Goal: Information Seeking & Learning: Learn about a topic

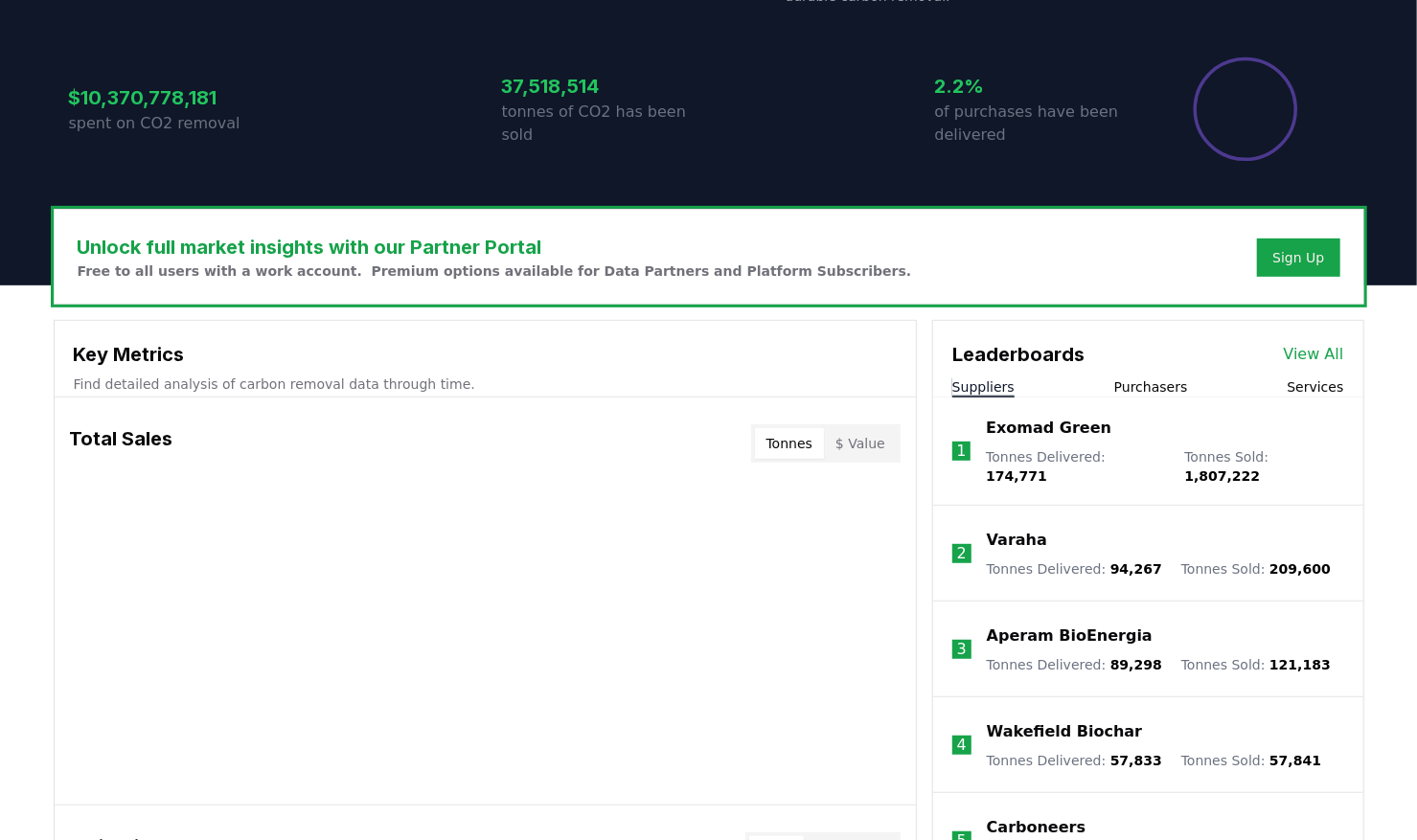
scroll to position [383, 0]
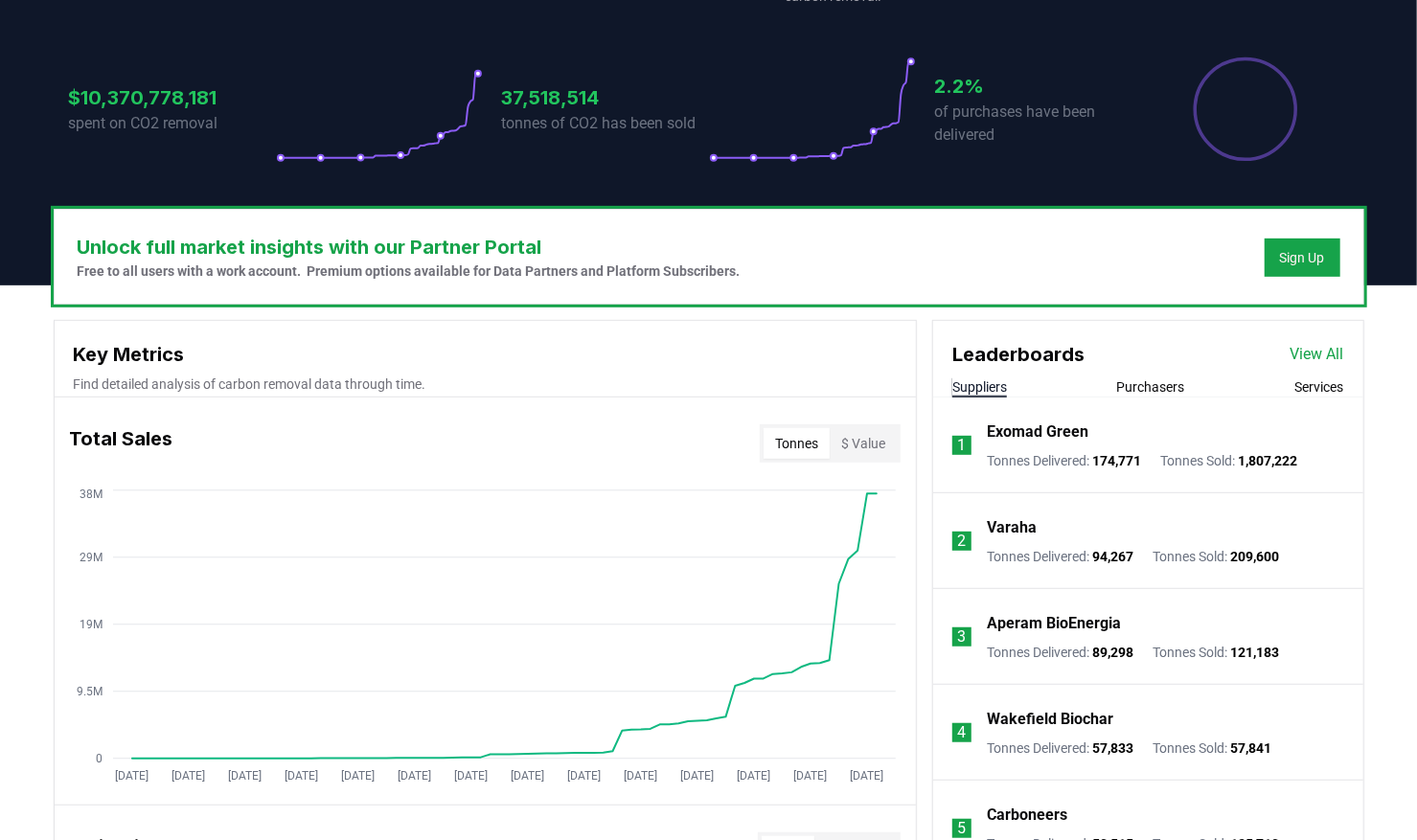
click at [1164, 388] on button "Purchasers" at bounding box center [1151, 387] width 68 height 20
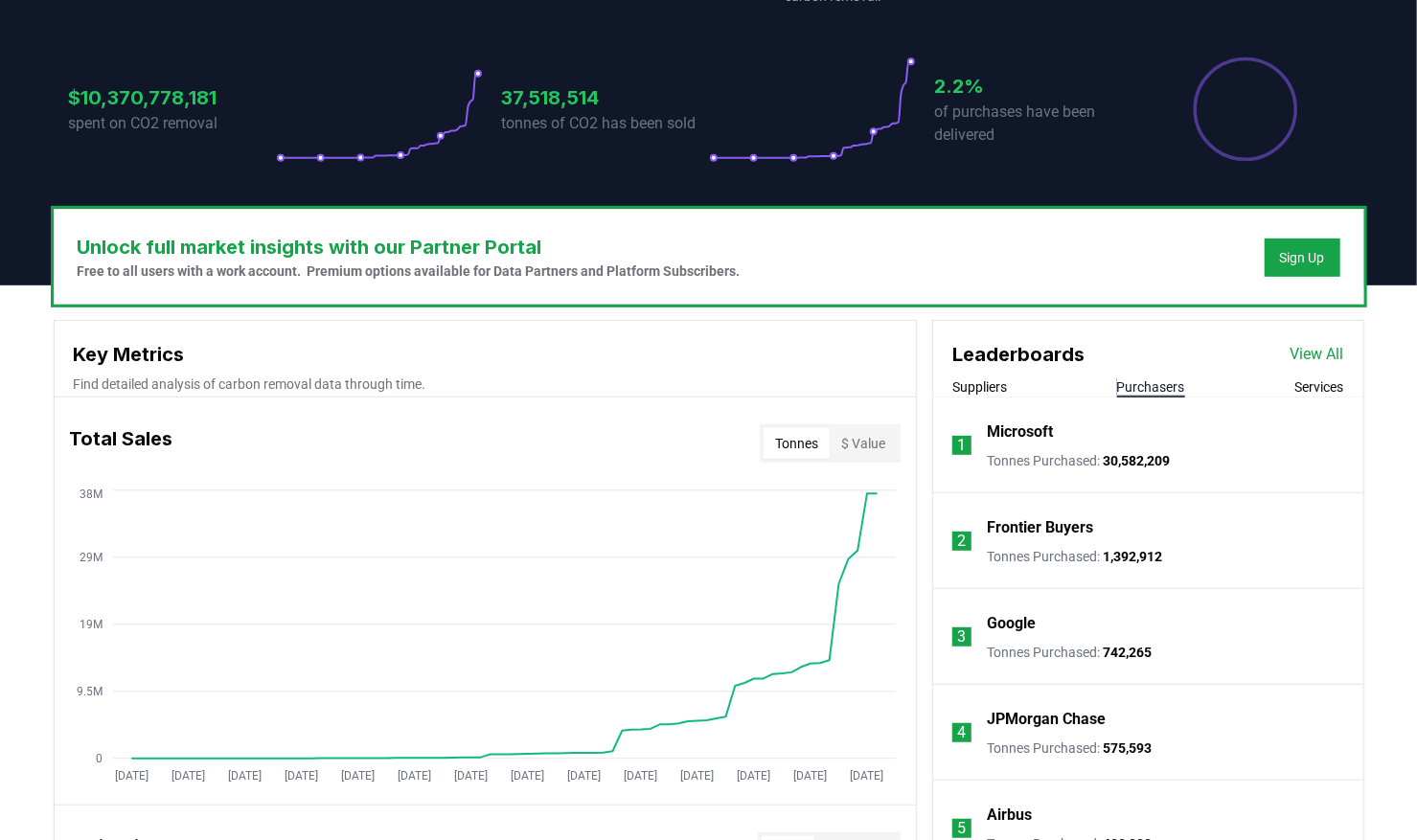
click at [1137, 394] on button "Purchasers" at bounding box center [1151, 387] width 68 height 20
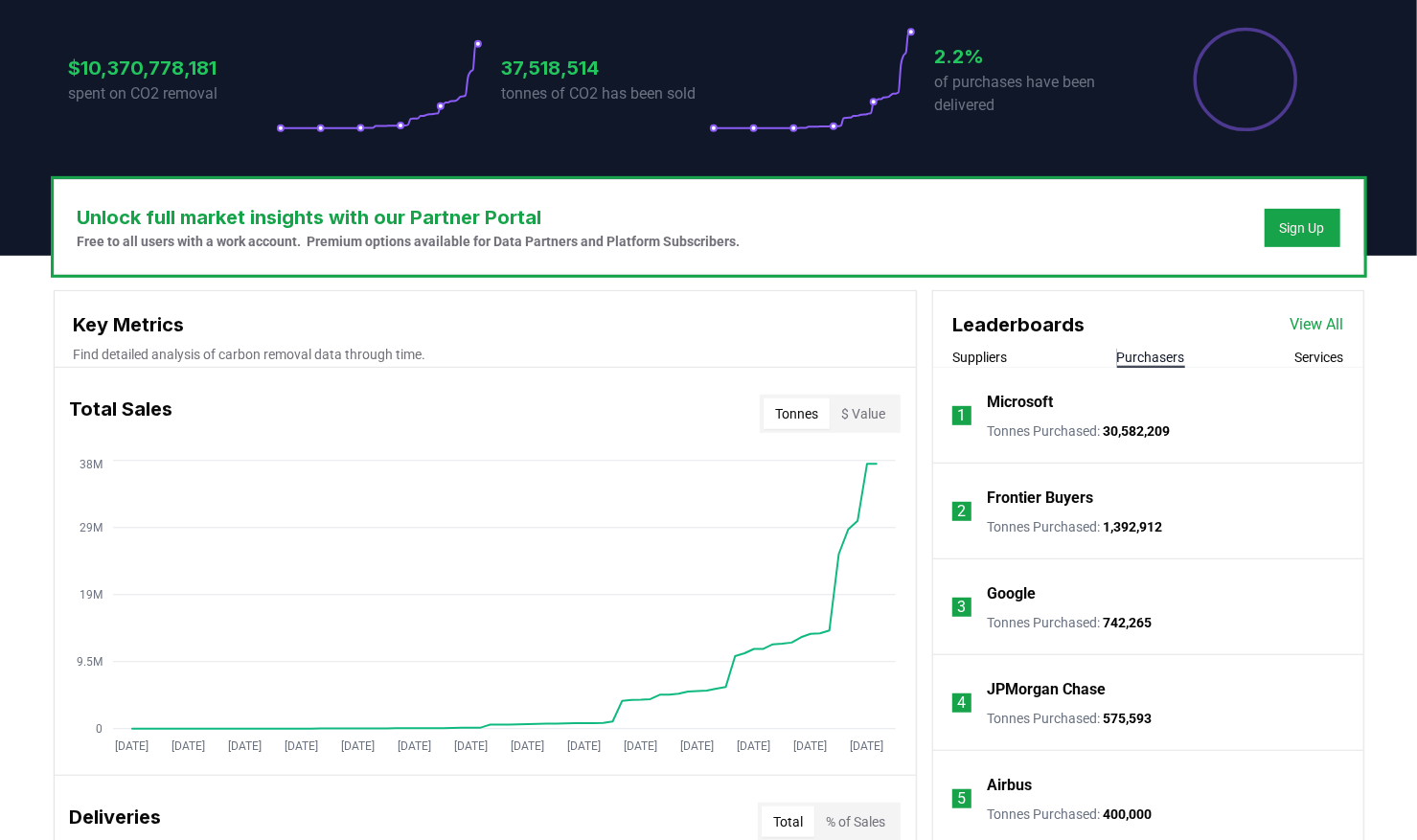
scroll to position [0, 0]
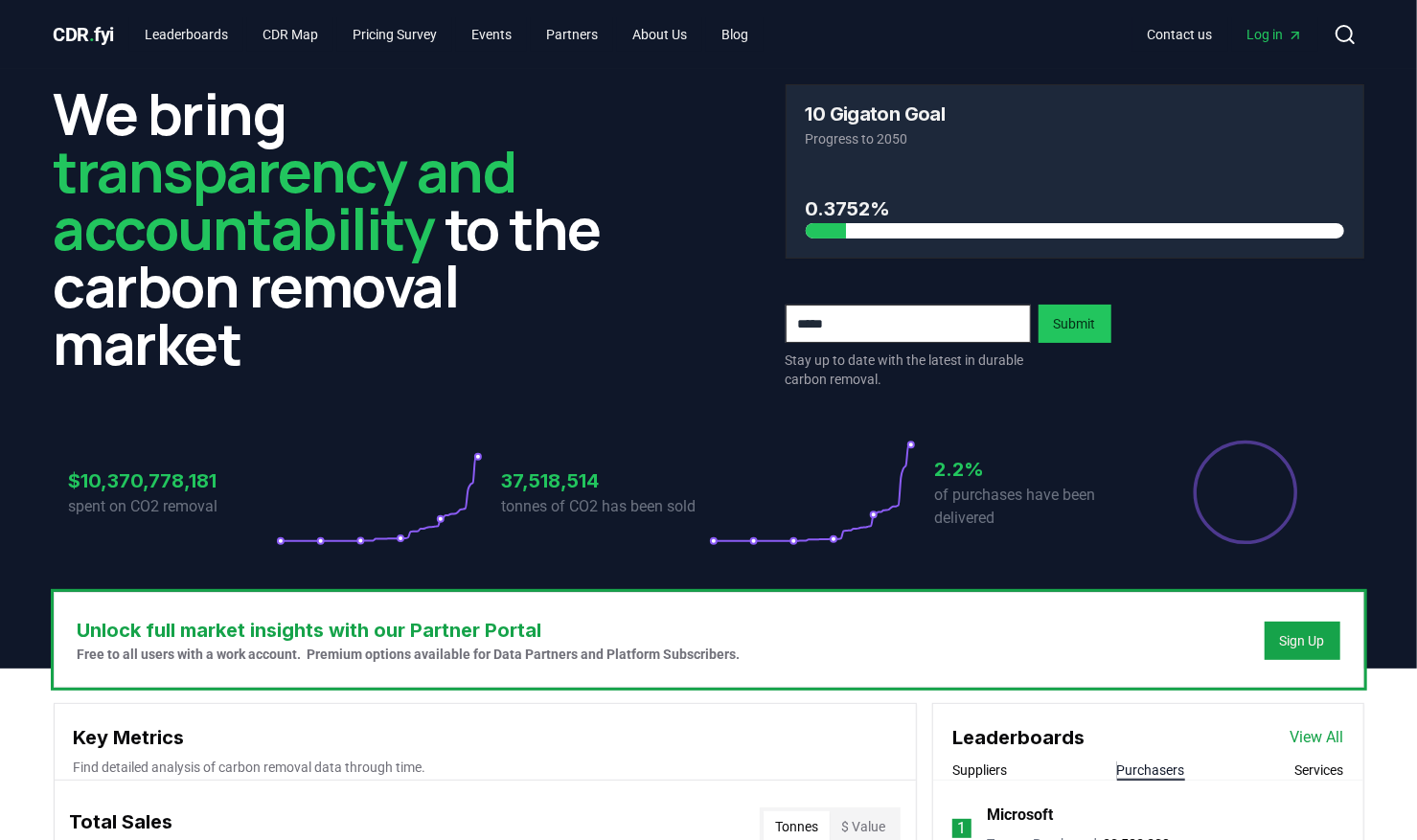
click at [1132, 766] on button "Purchasers" at bounding box center [1151, 770] width 68 height 20
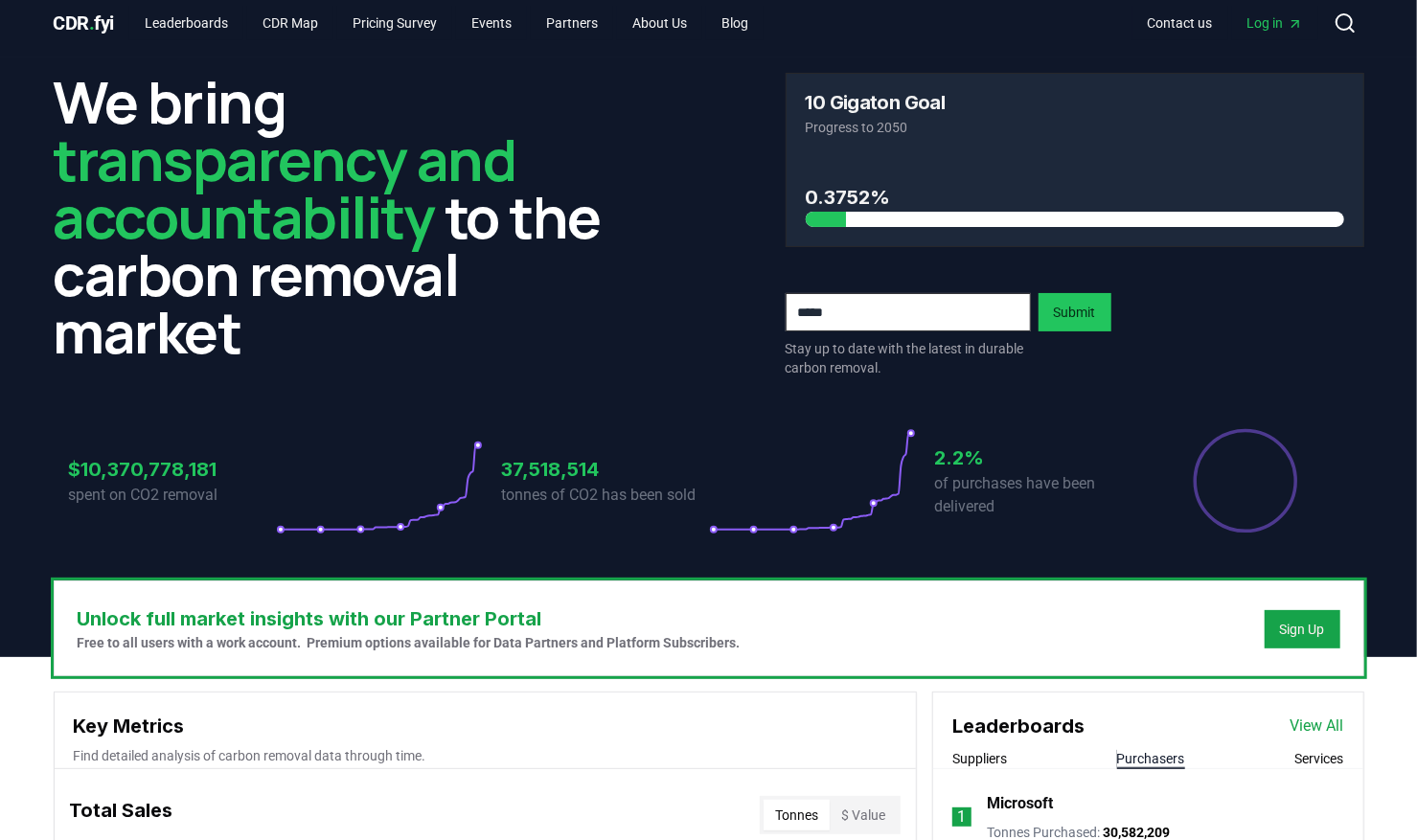
click at [1318, 716] on link "View All" at bounding box center [1317, 725] width 54 height 23
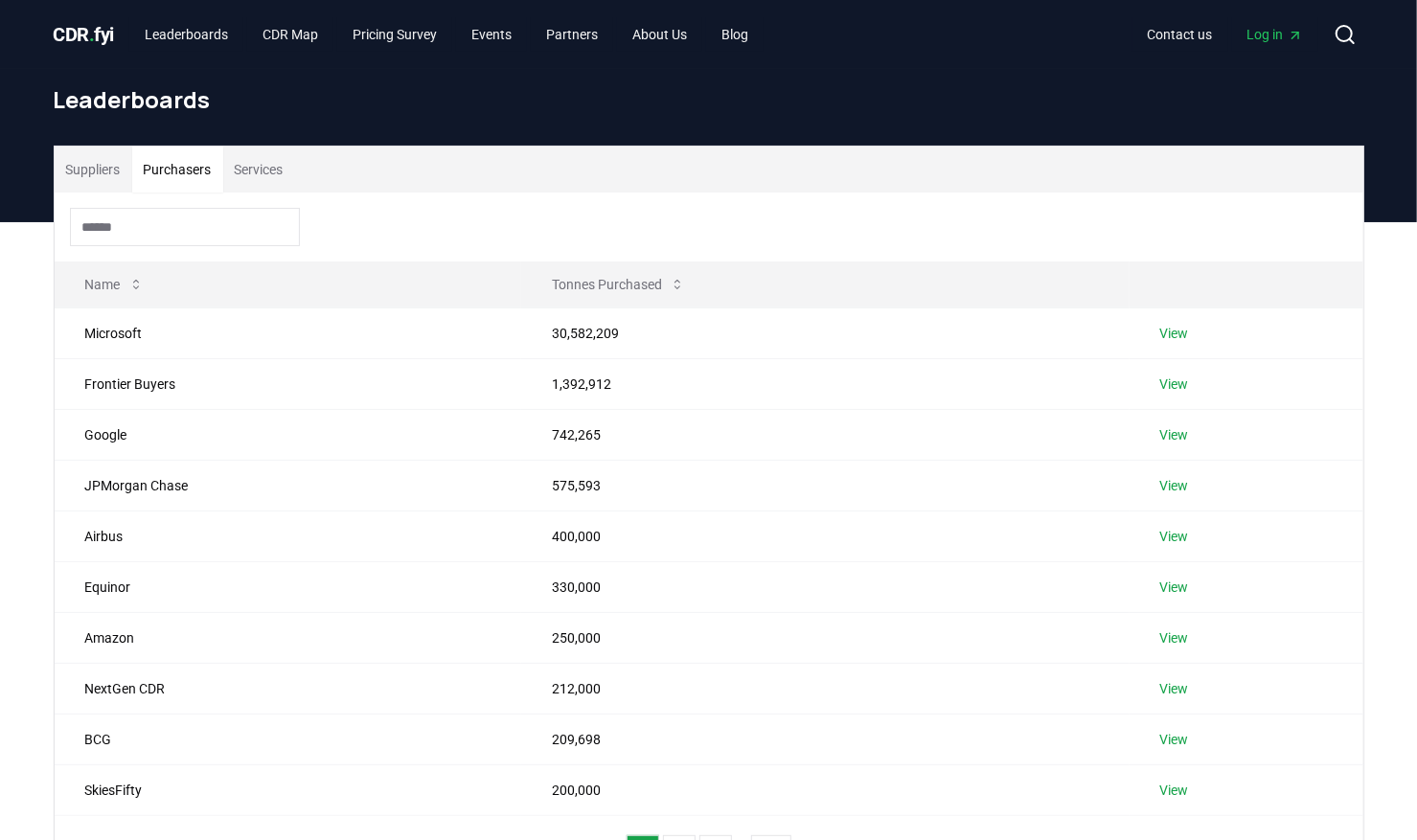
click at [154, 167] on button "Purchasers" at bounding box center [177, 170] width 91 height 46
click at [130, 230] on input at bounding box center [184, 226] width 230 height 38
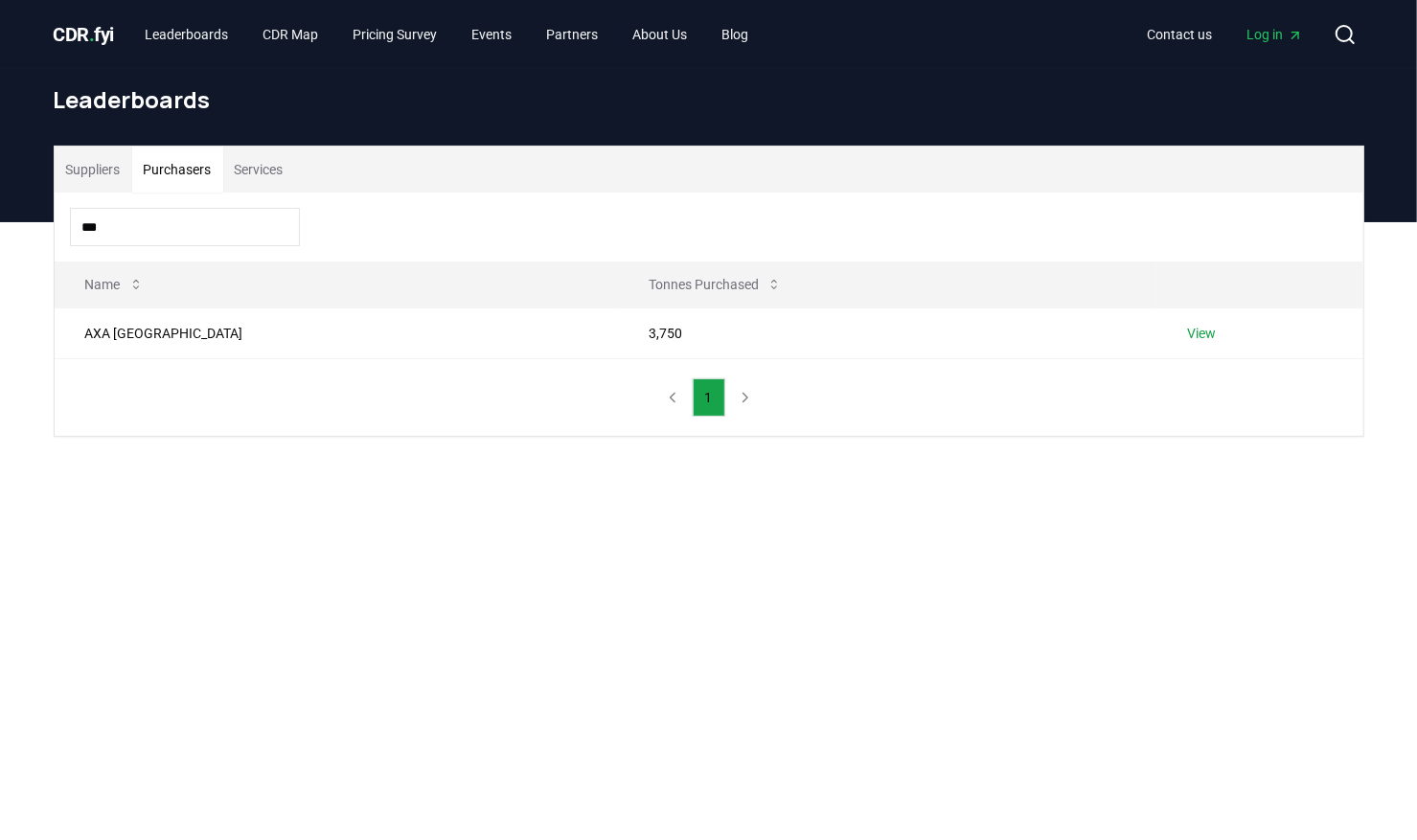
type input "***"
click at [121, 342] on td "AXA [GEOGRAPHIC_DATA]" at bounding box center [337, 333] width 565 height 51
click at [123, 324] on td "AXA Switzerland" at bounding box center [337, 333] width 565 height 51
click at [1188, 333] on link "View" at bounding box center [1201, 333] width 28 height 20
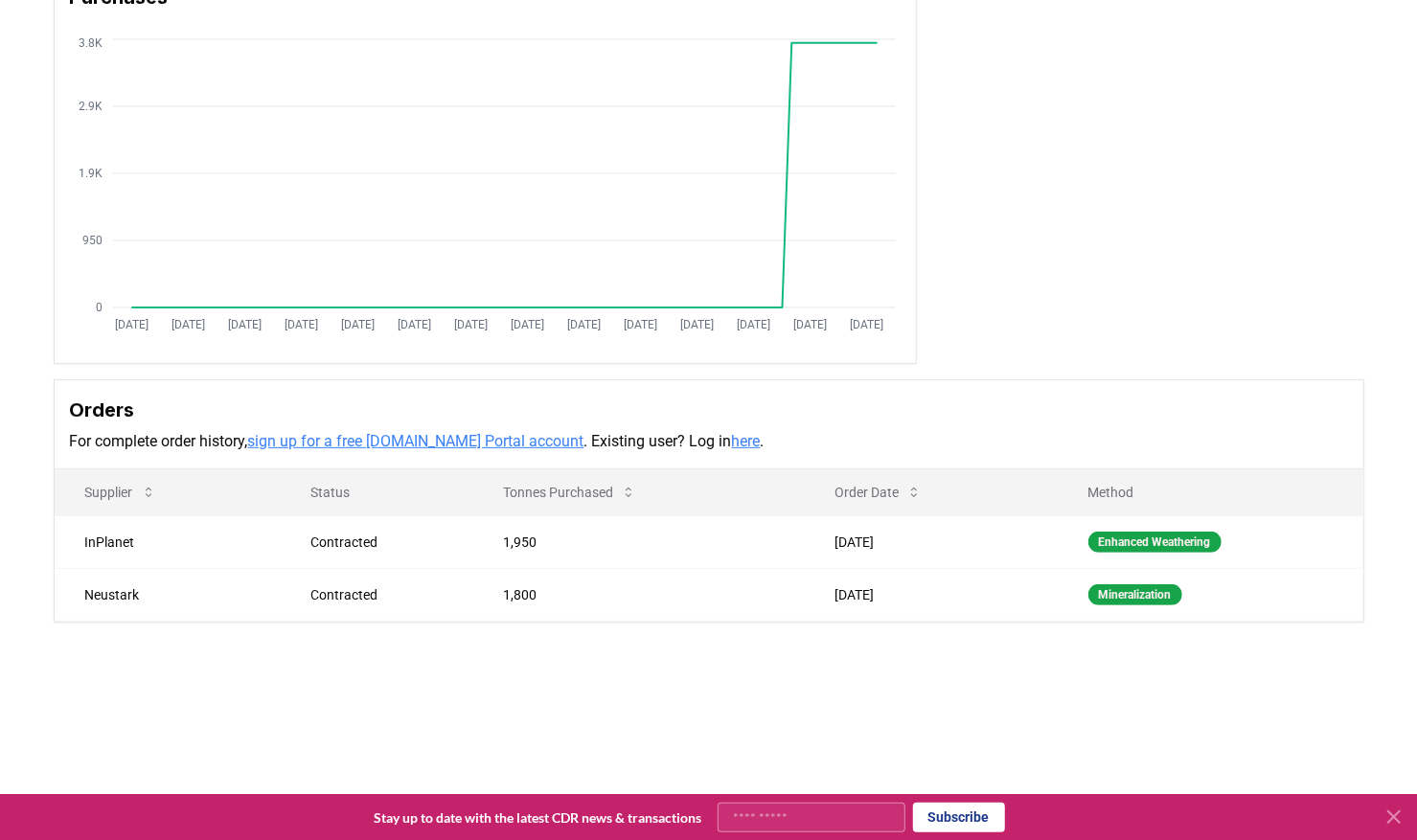
scroll to position [287, 0]
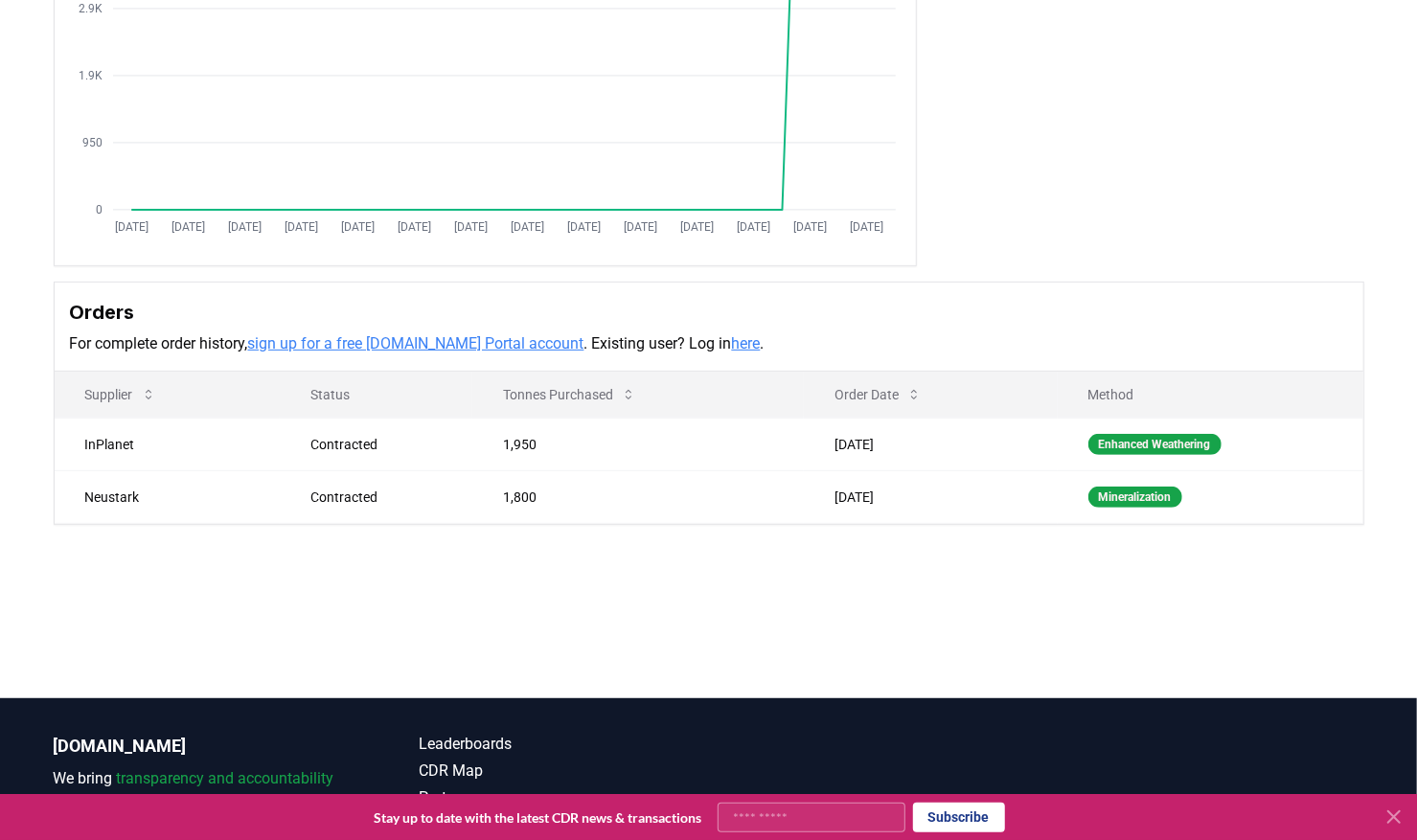
click at [108, 500] on td "Neustark" at bounding box center [168, 497] width 226 height 53
drag, startPoint x: 109, startPoint y: 438, endPoint x: 902, endPoint y: 471, distance: 793.7
click at [905, 467] on tr "InPlanet Contracted 1,950 [DATE] Enhanced Weathering" at bounding box center [709, 444] width 1309 height 53
drag, startPoint x: 902, startPoint y: 471, endPoint x: 952, endPoint y: 499, distance: 57.3
click at [921, 500] on td "Nov 27, 2024" at bounding box center [931, 497] width 253 height 53
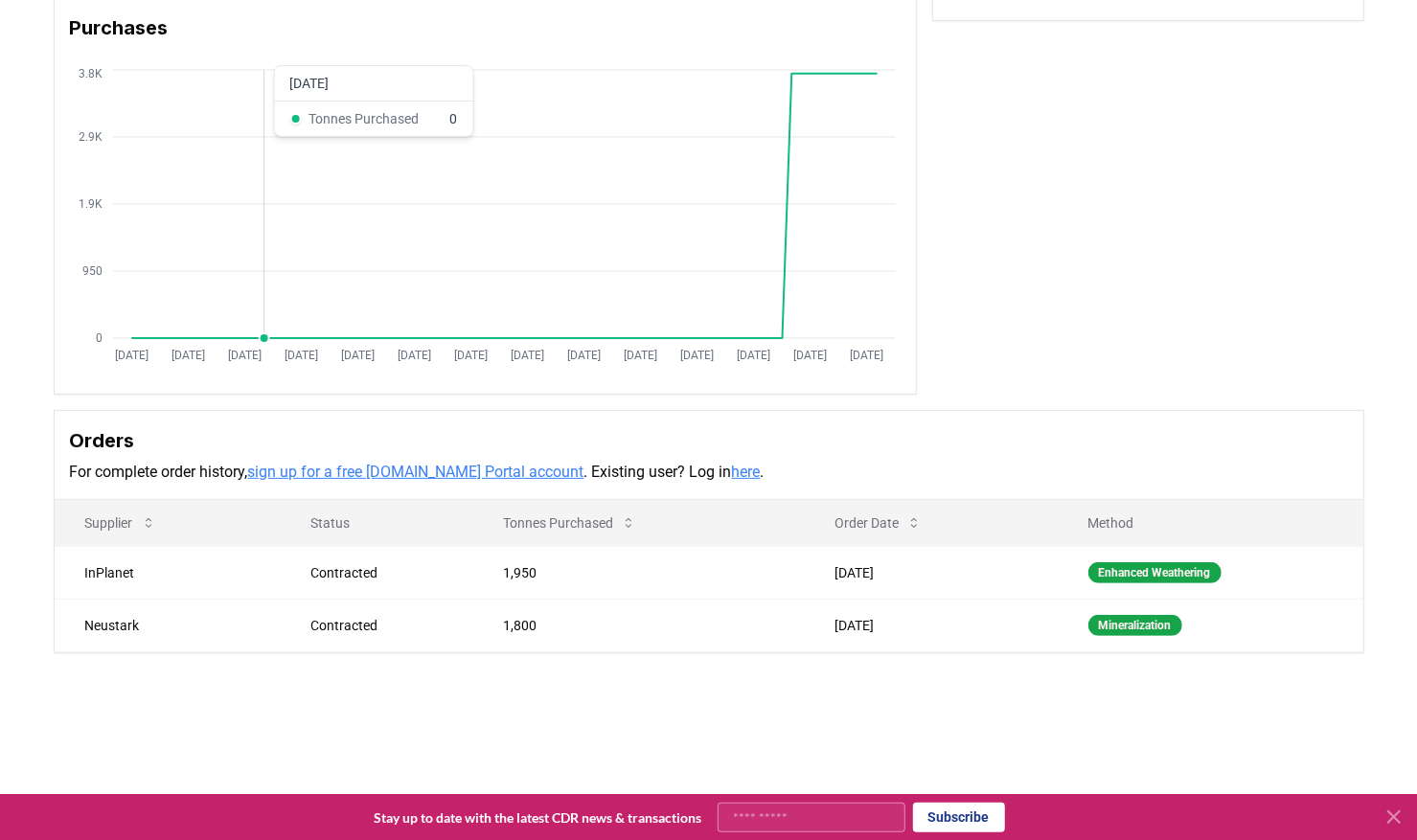
scroll to position [191, 0]
